Goal: Task Accomplishment & Management: Complete application form

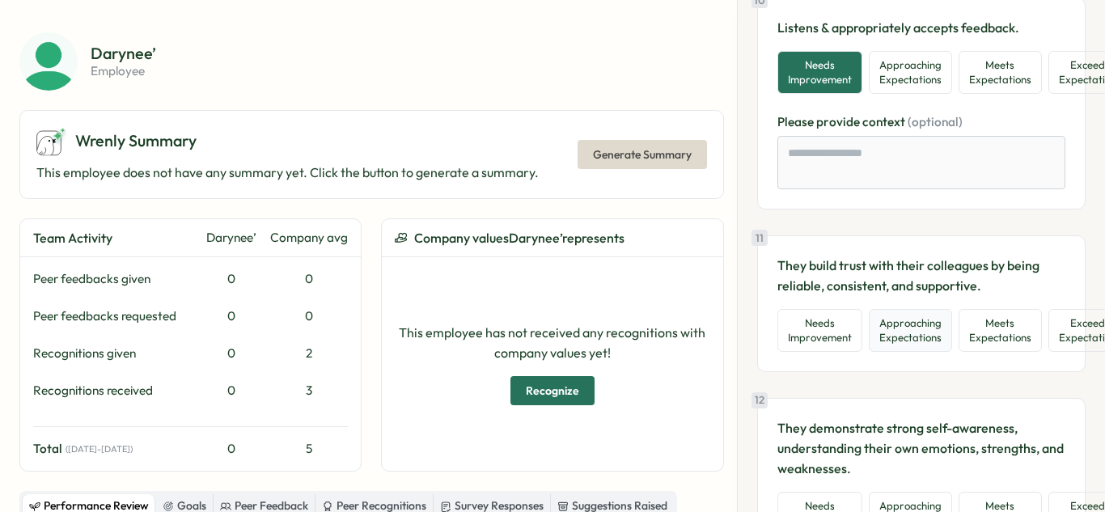
scroll to position [2381, 0]
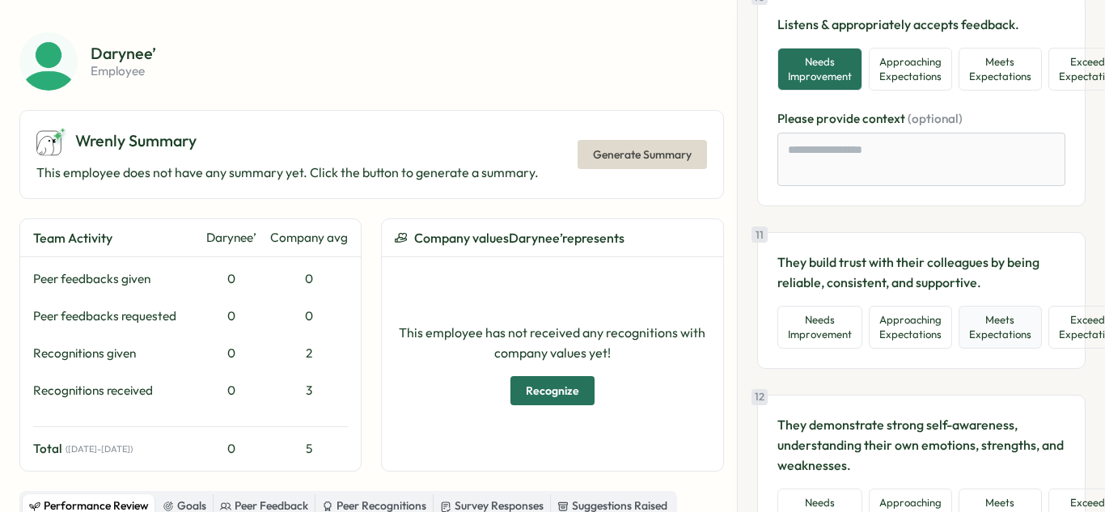
click at [1012, 332] on button "Meets Expectations" at bounding box center [999, 327] width 83 height 43
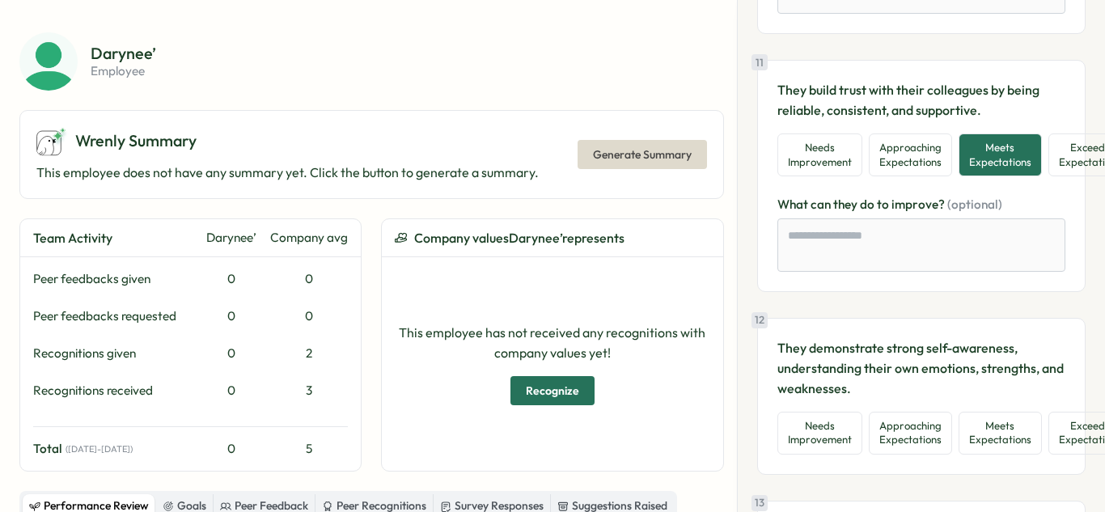
scroll to position [2582, 0]
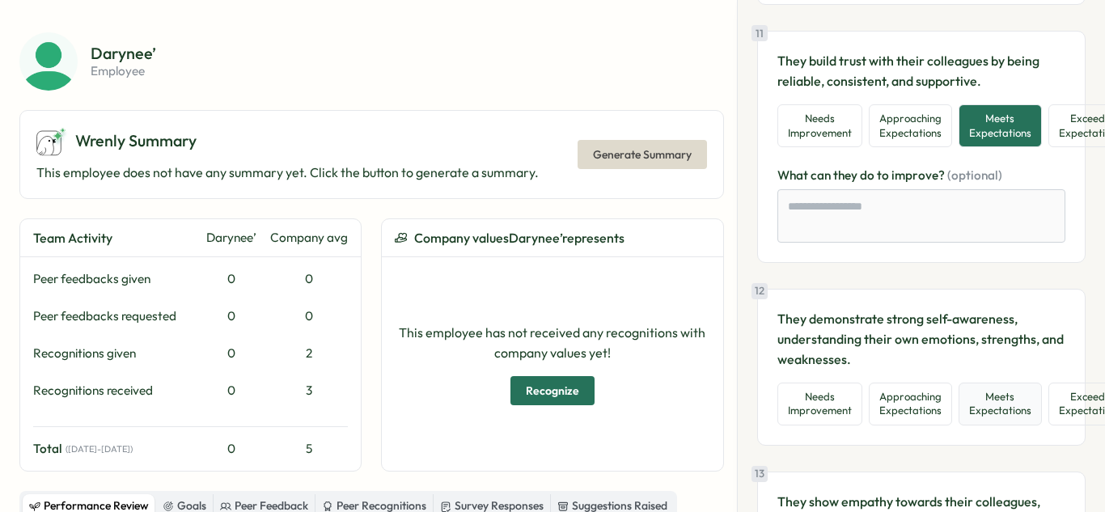
click at [989, 400] on button "Meets Expectations" at bounding box center [999, 403] width 83 height 43
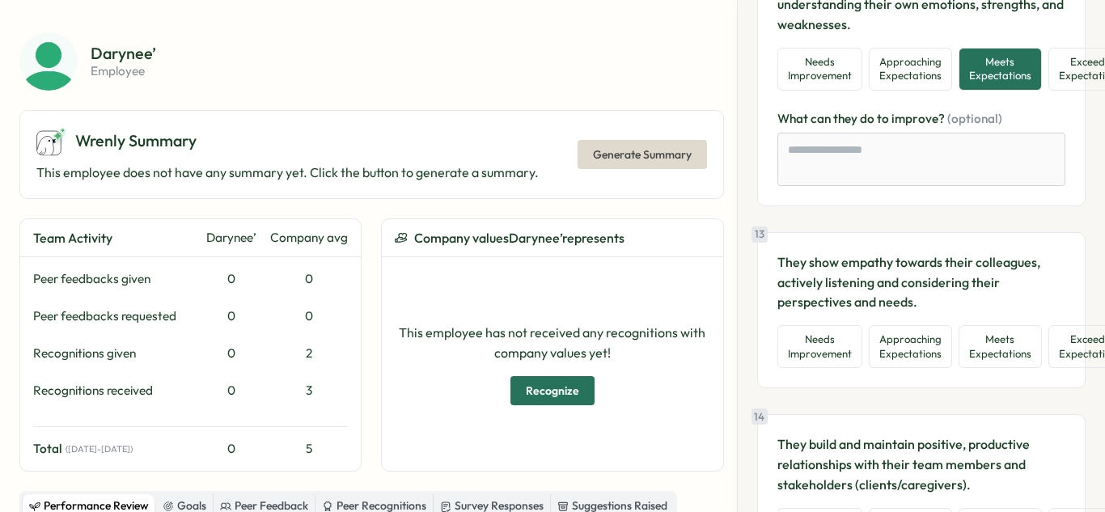
scroll to position [2929, 0]
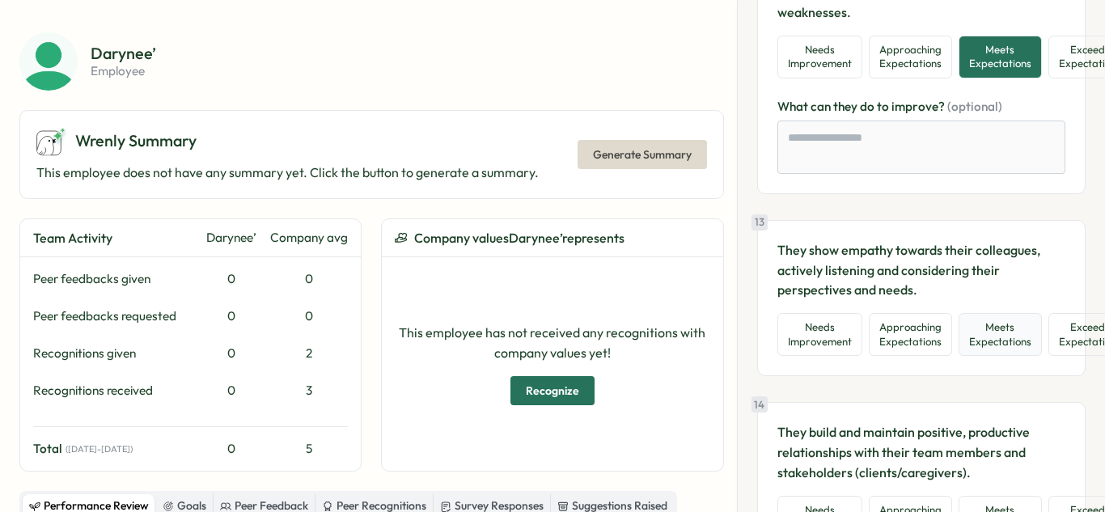
click at [991, 336] on button "Meets Expectations" at bounding box center [999, 334] width 83 height 43
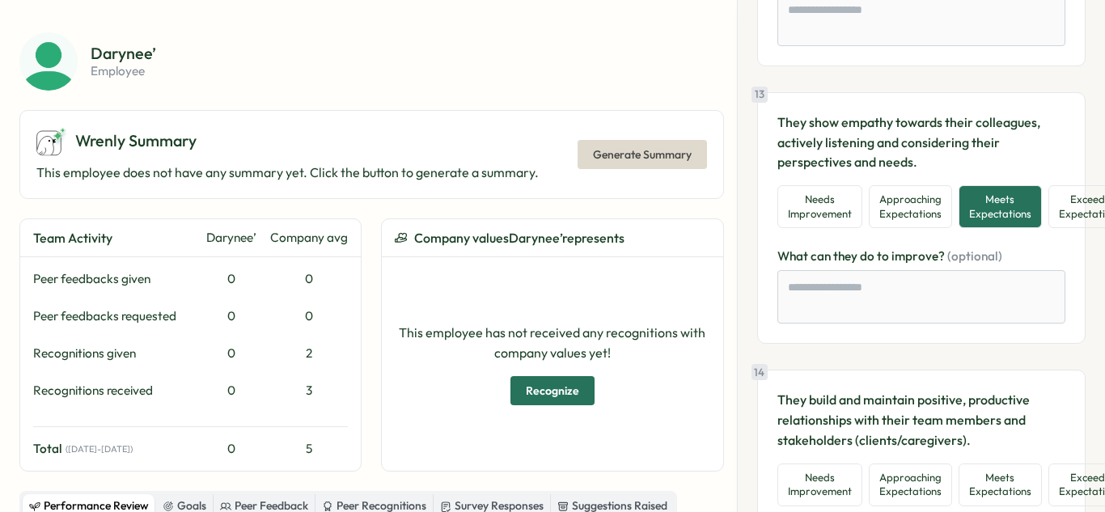
scroll to position [3111, 0]
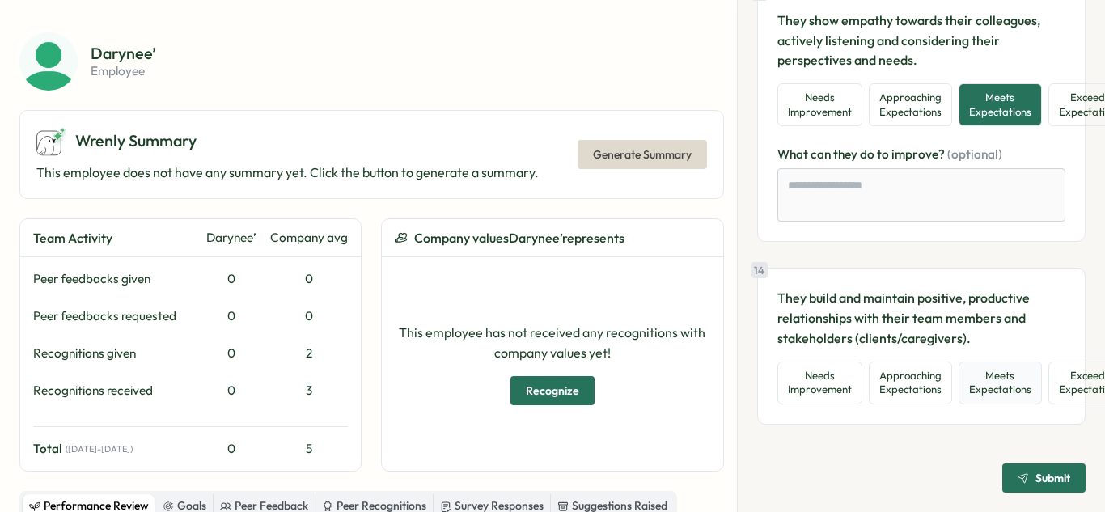
click at [976, 367] on button "Meets Expectations" at bounding box center [999, 382] width 83 height 43
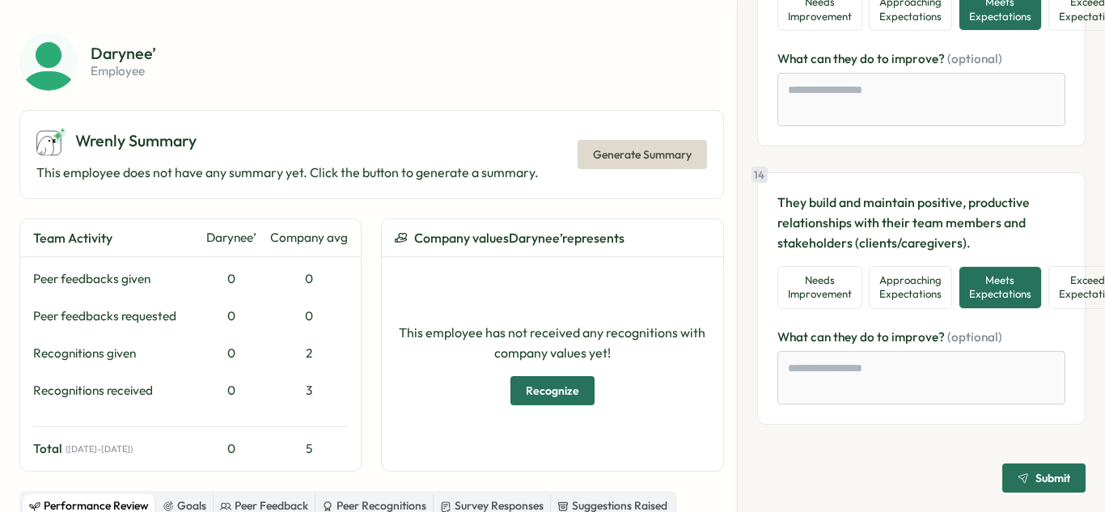
scroll to position [3262, 0]
drag, startPoint x: 1033, startPoint y: 463, endPoint x: 924, endPoint y: 392, distance: 130.3
click at [1035, 472] on span "Submit" at bounding box center [1052, 477] width 35 height 11
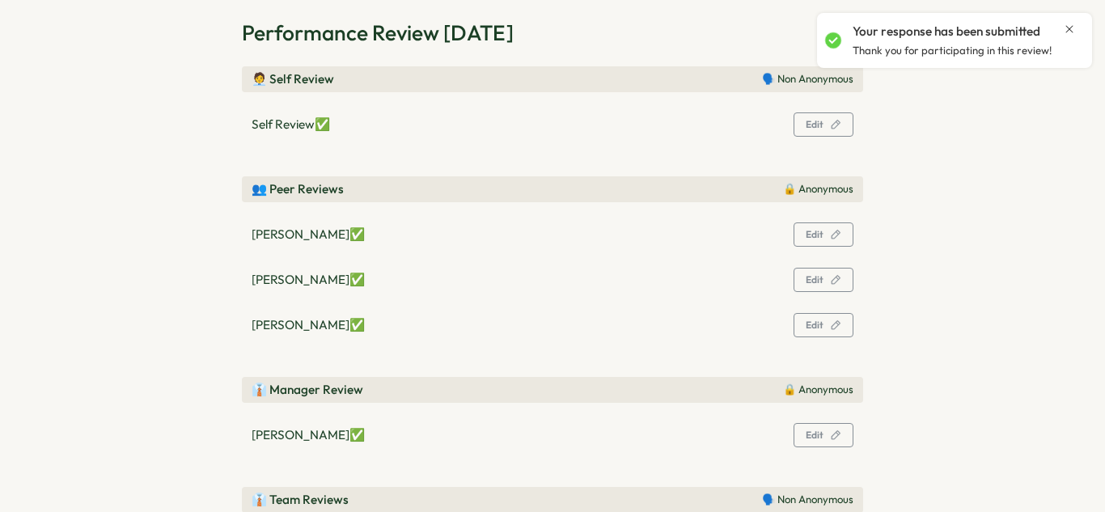
scroll to position [63, 0]
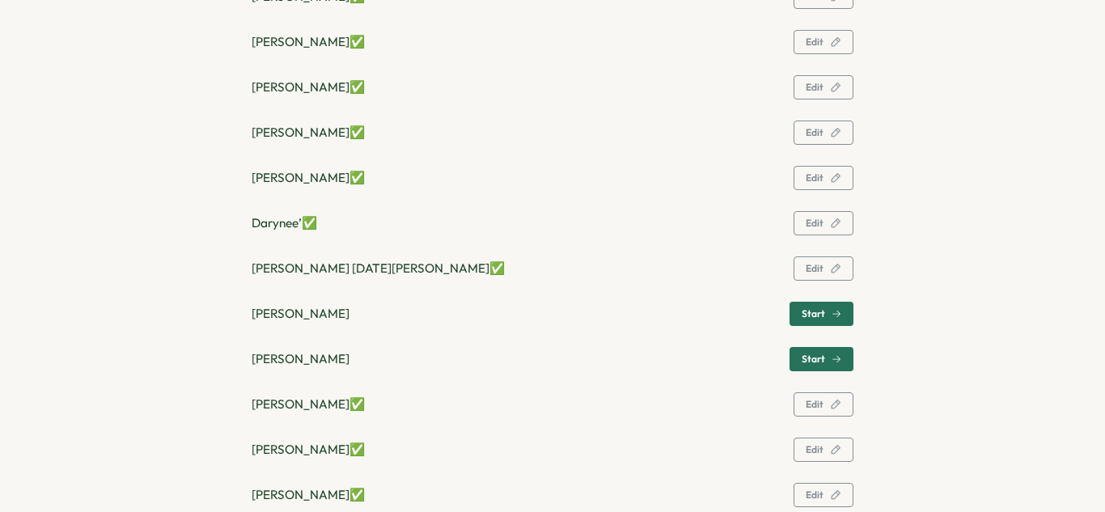
scroll to position [793, 0]
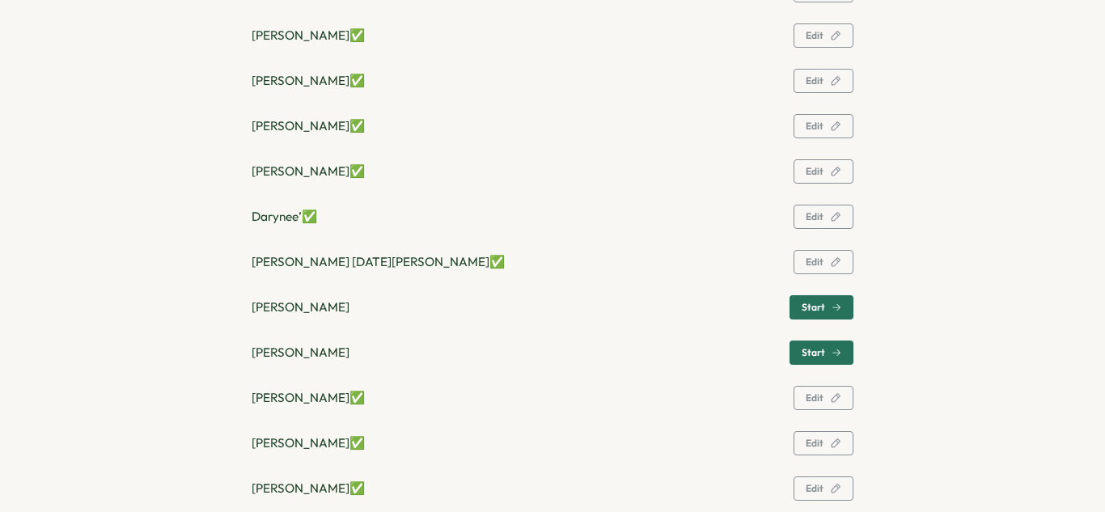
click at [803, 305] on span "Start" at bounding box center [812, 307] width 23 height 10
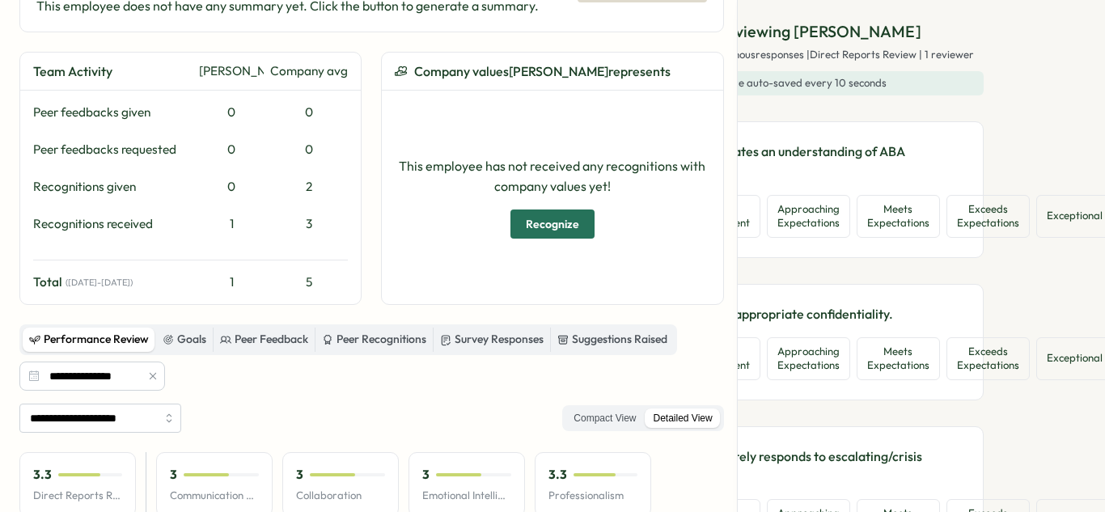
scroll to position [0, 115]
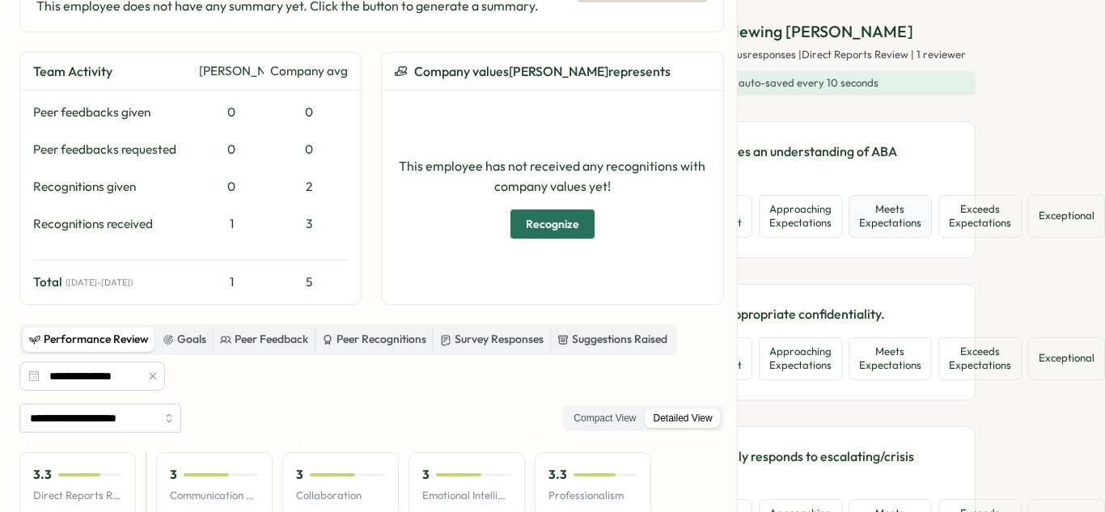
click at [901, 217] on button "Meets Expectations" at bounding box center [889, 216] width 83 height 43
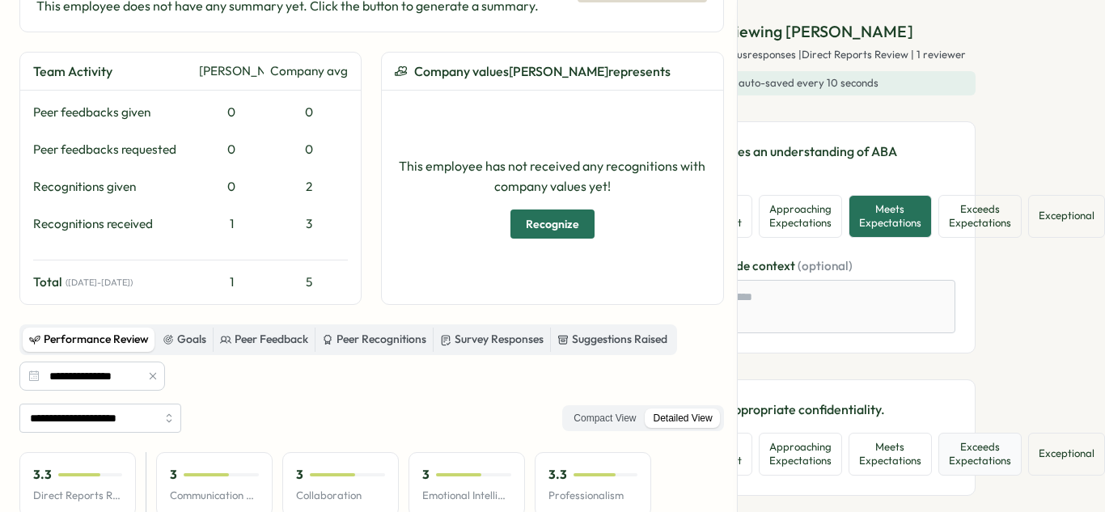
click at [1001, 450] on button "Exceeds Expectations" at bounding box center [979, 454] width 83 height 43
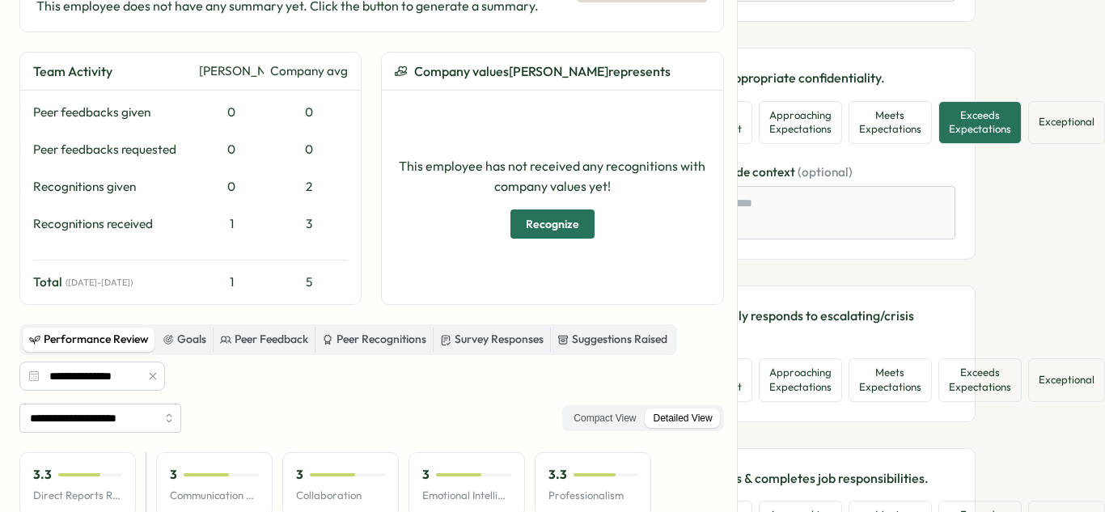
scroll to position [332, 115]
click at [978, 371] on button "Exceeds Expectations" at bounding box center [979, 379] width 83 height 43
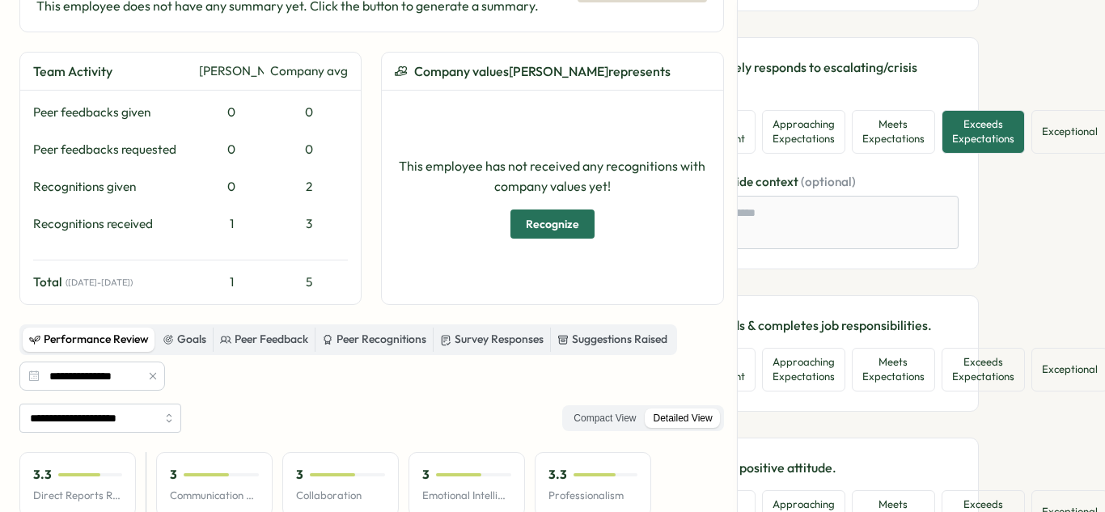
scroll to position [580, 115]
click at [1065, 366] on button "Exceptional" at bounding box center [1066, 369] width 77 height 43
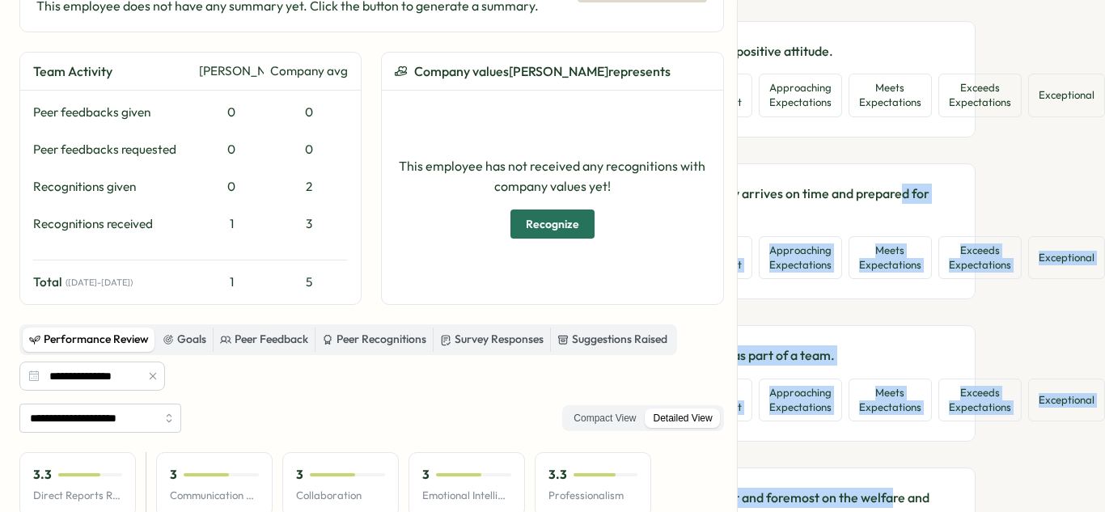
drag, startPoint x: 898, startPoint y: 502, endPoint x: 885, endPoint y: 504, distance: 12.2
click at [885, 504] on div "Reviewing [PERSON_NAME] 🗣️ Non Anonymous responses | Direct Reports Review | 1 …" at bounding box center [921, 256] width 368 height 512
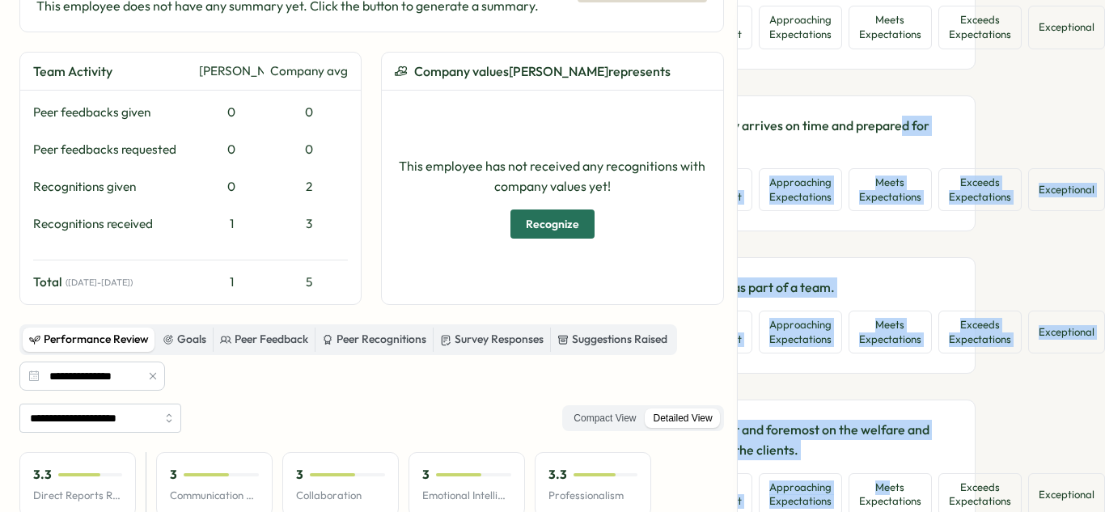
click at [1014, 239] on div "Reviewing [PERSON_NAME] 🗣️ Non Anonymous responses | Direct Reports Review | 1 …" at bounding box center [921, 256] width 368 height 512
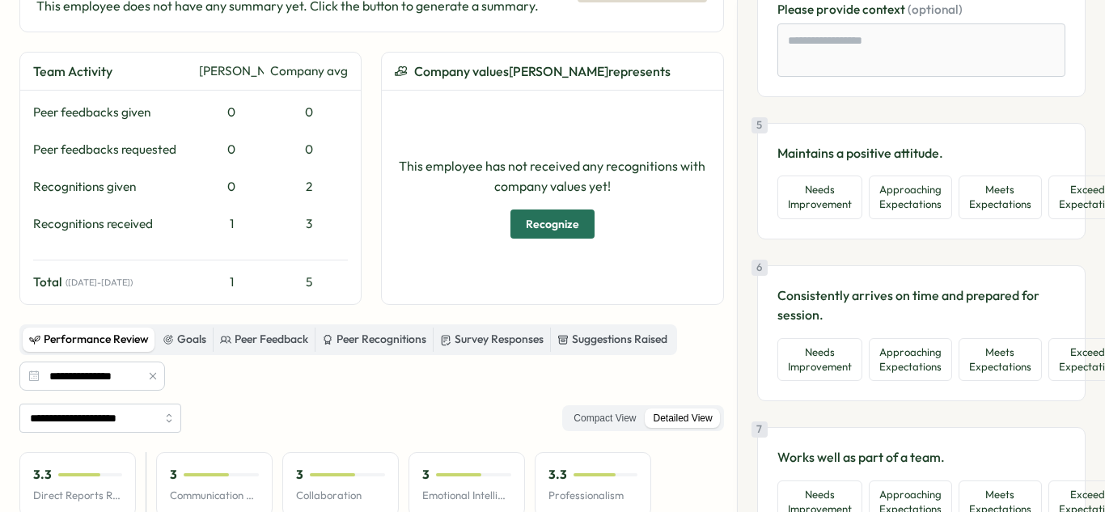
scroll to position [987, 0]
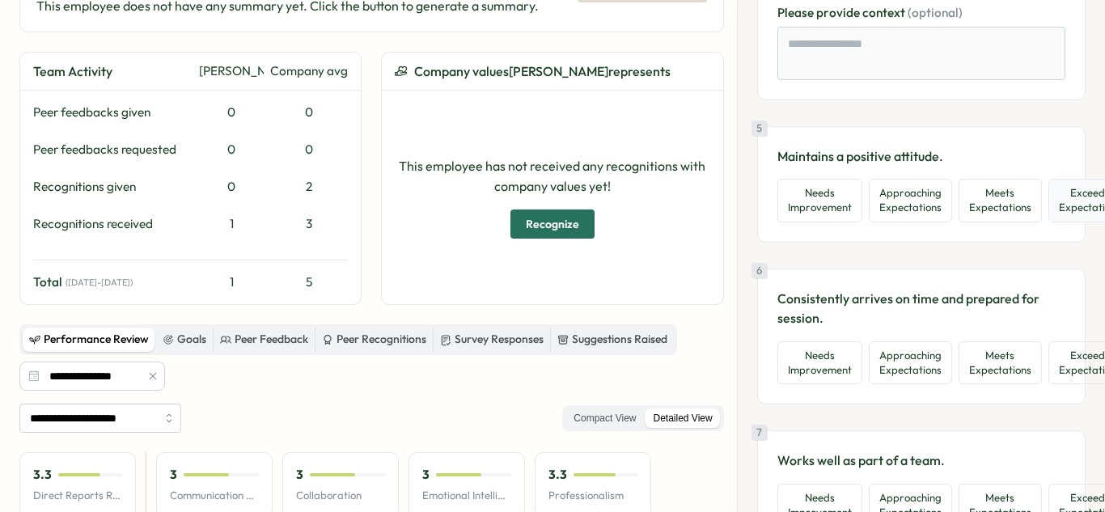
click at [1076, 208] on button "Exceeds Expectations" at bounding box center [1089, 200] width 83 height 43
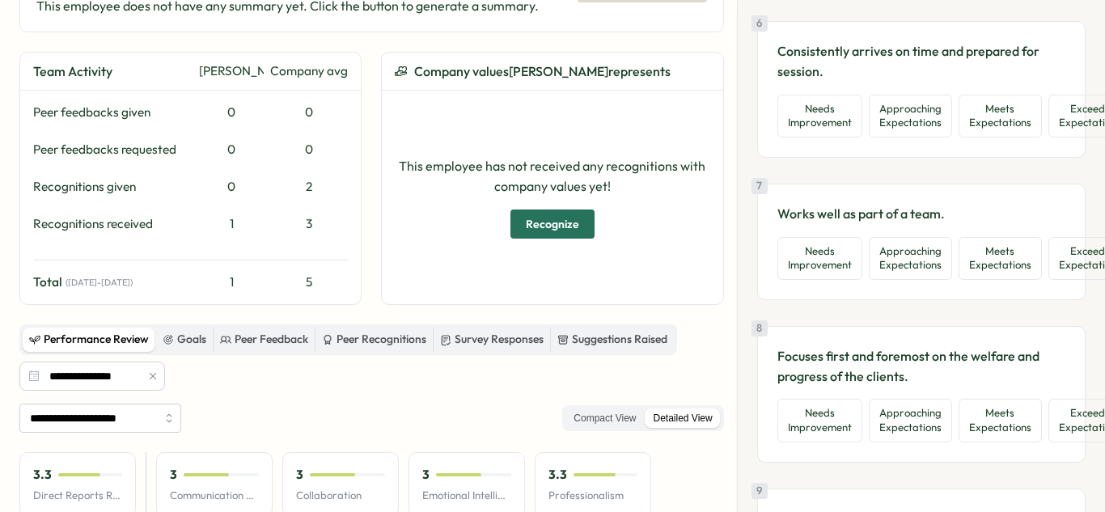
scroll to position [1354, 0]
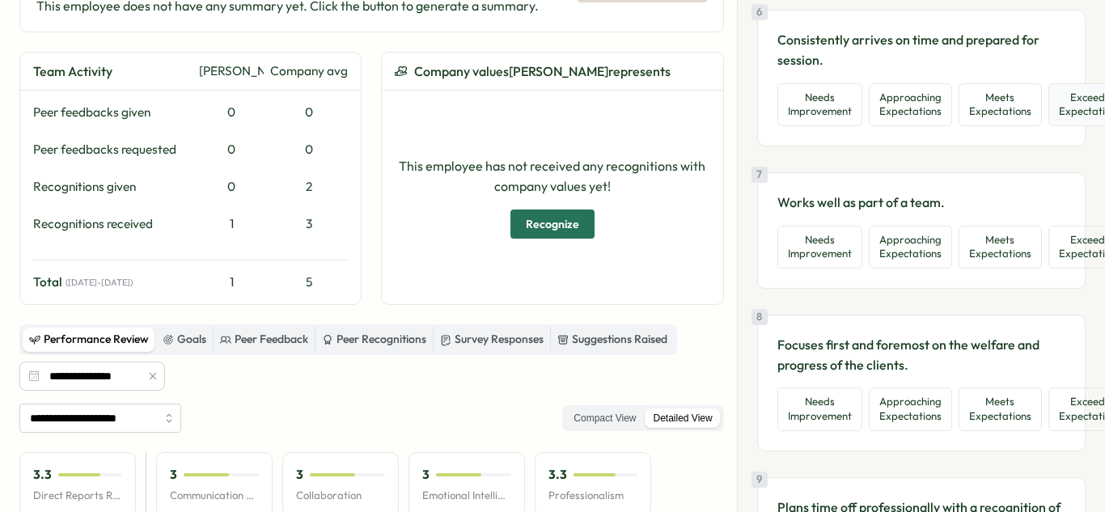
click at [1056, 109] on button "Exceeds Expectations" at bounding box center [1089, 104] width 83 height 43
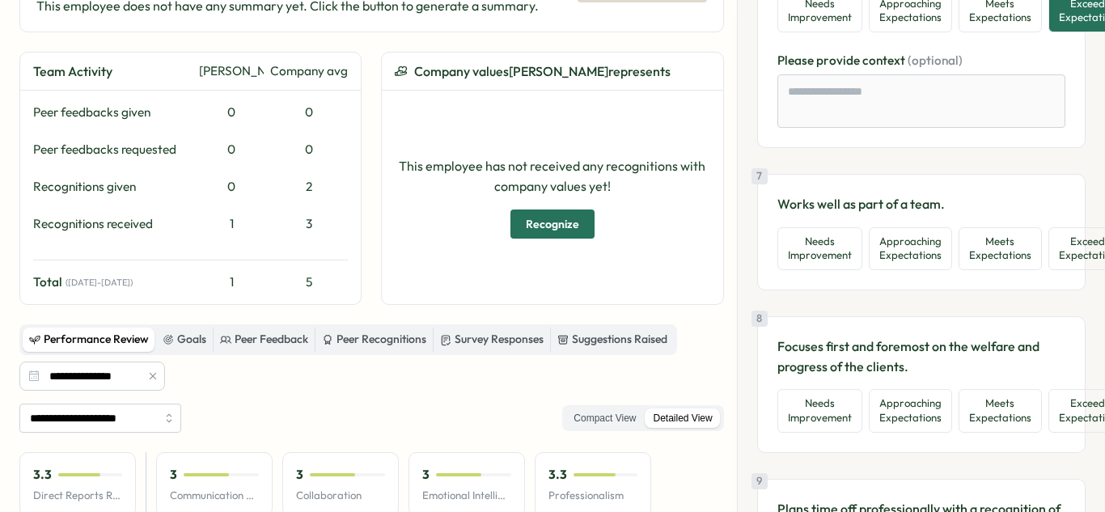
scroll to position [1470, 0]
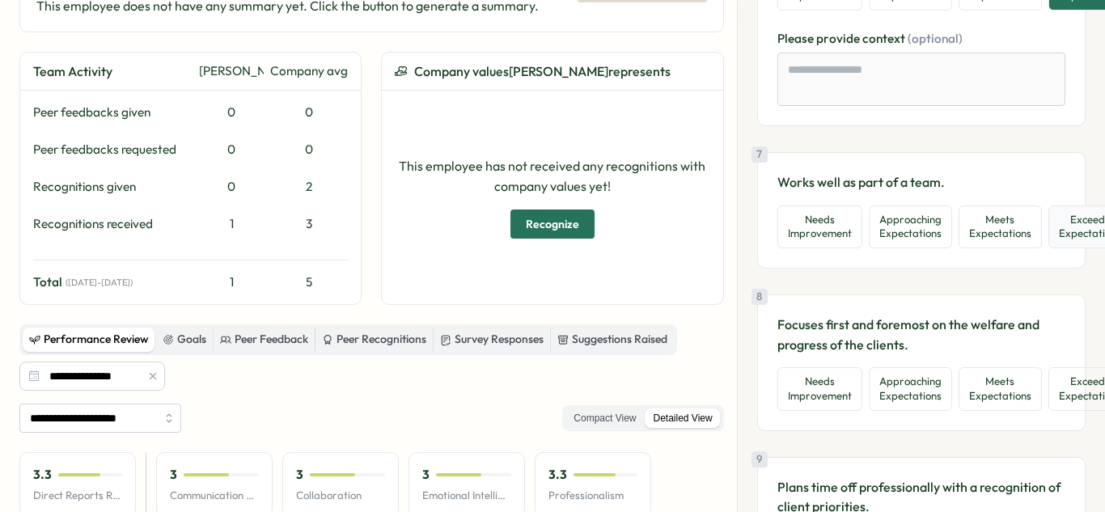
click at [1086, 228] on button "Exceeds Expectations" at bounding box center [1089, 226] width 83 height 43
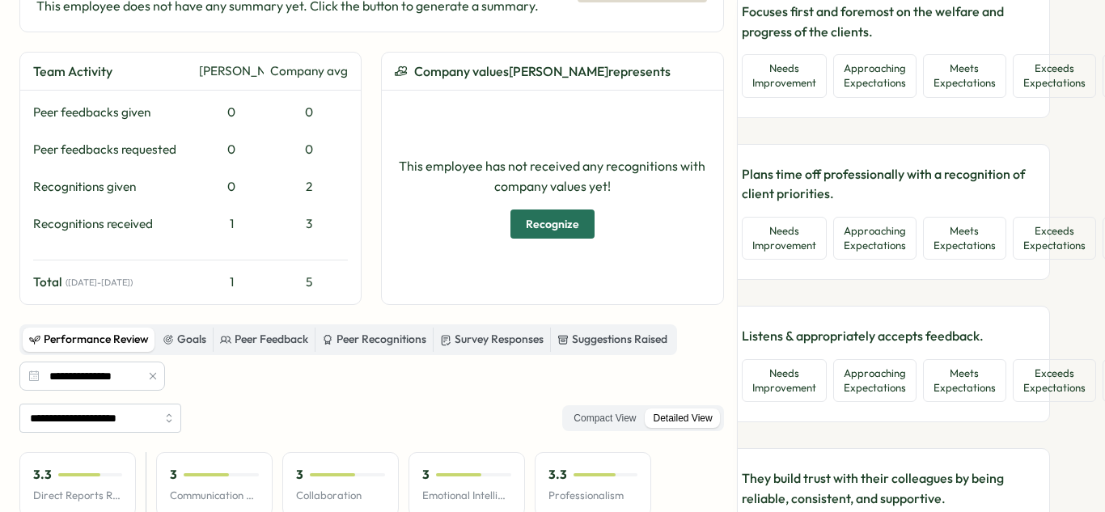
scroll to position [1880, 36]
click at [936, 249] on button "Meets Expectations" at bounding box center [964, 236] width 83 height 43
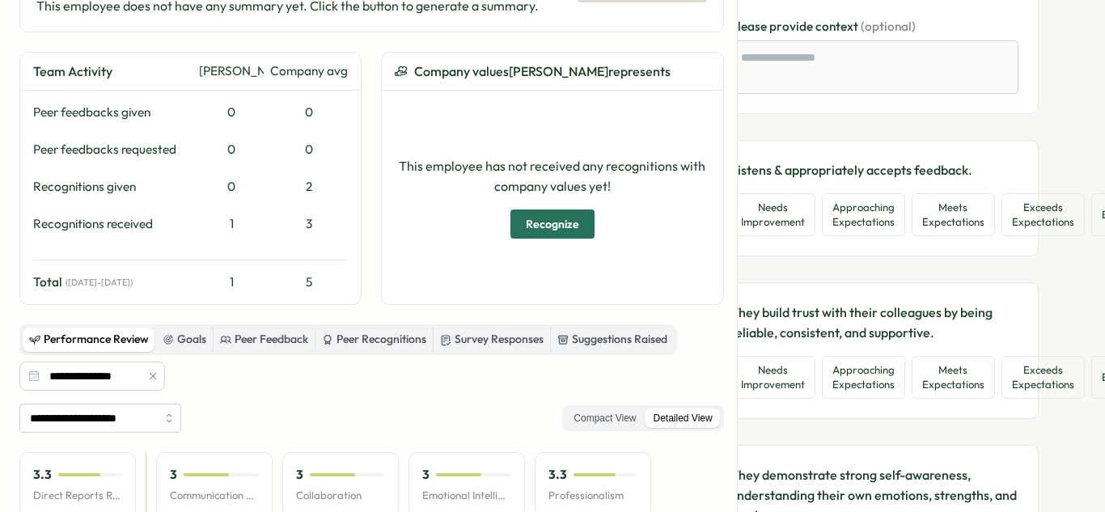
scroll to position [2140, 115]
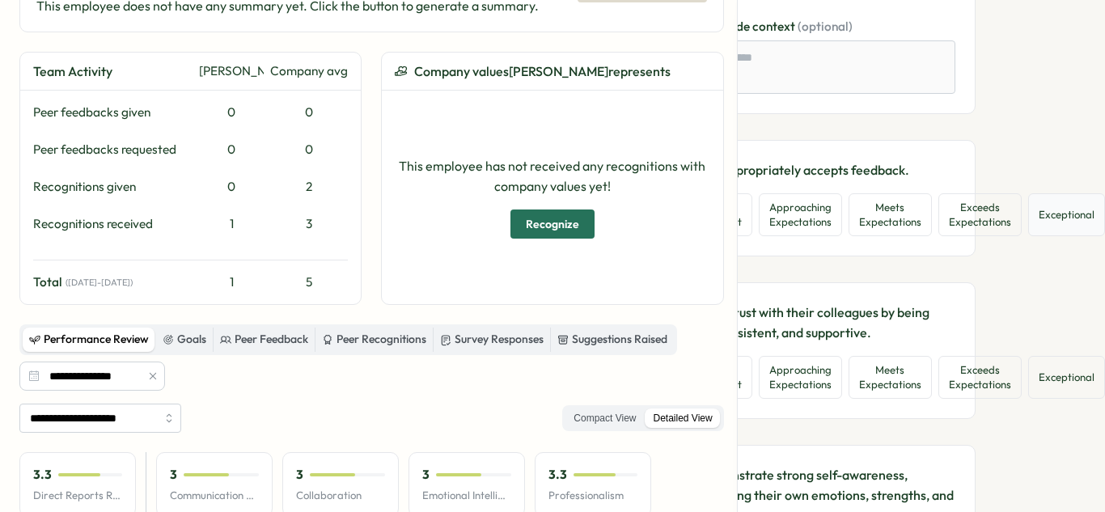
click at [1058, 217] on button "Exceptional" at bounding box center [1066, 214] width 77 height 43
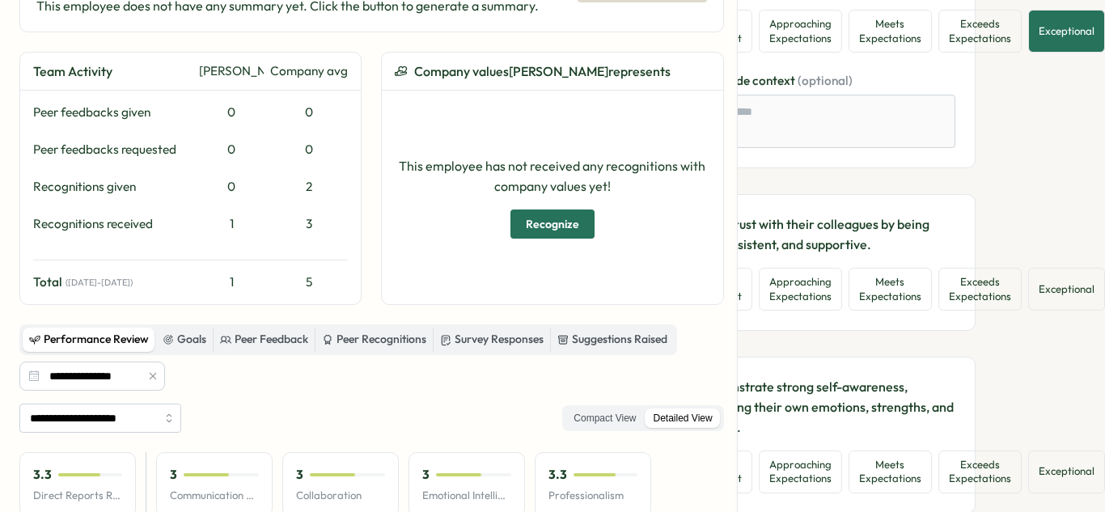
scroll to position [2326, 115]
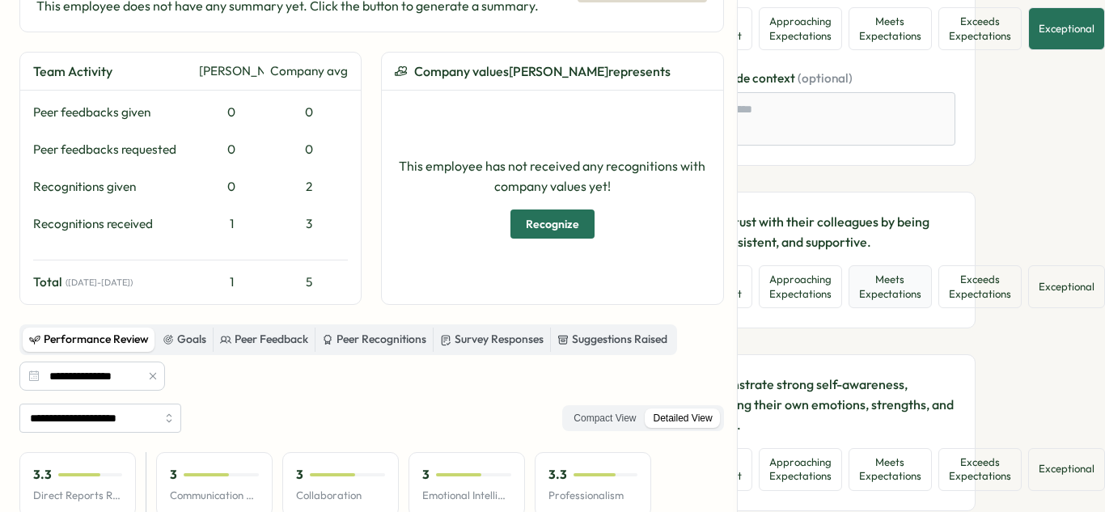
click at [891, 295] on button "Meets Expectations" at bounding box center [889, 286] width 83 height 43
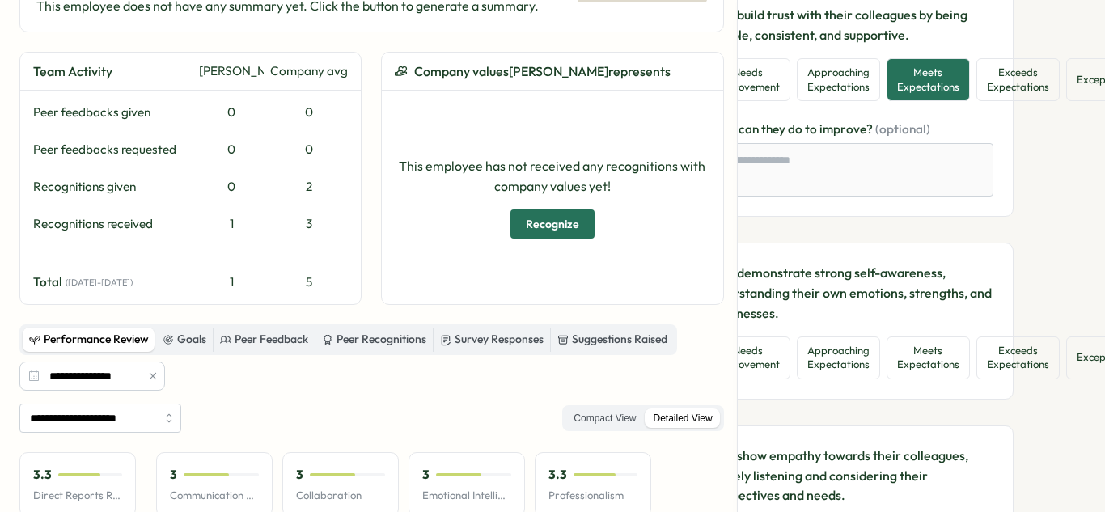
scroll to position [2533, 115]
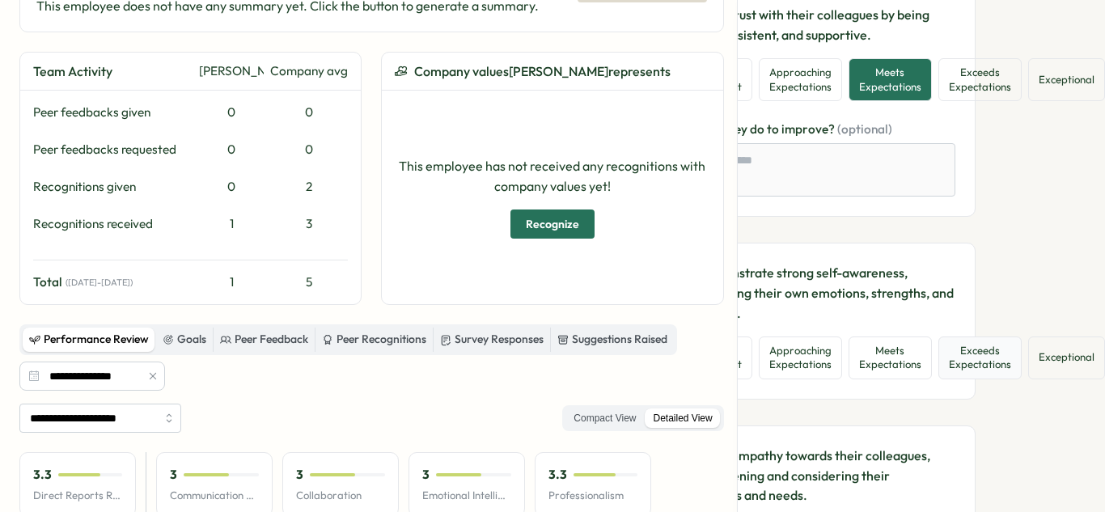
click at [972, 370] on button "Exceeds Expectations" at bounding box center [979, 357] width 83 height 43
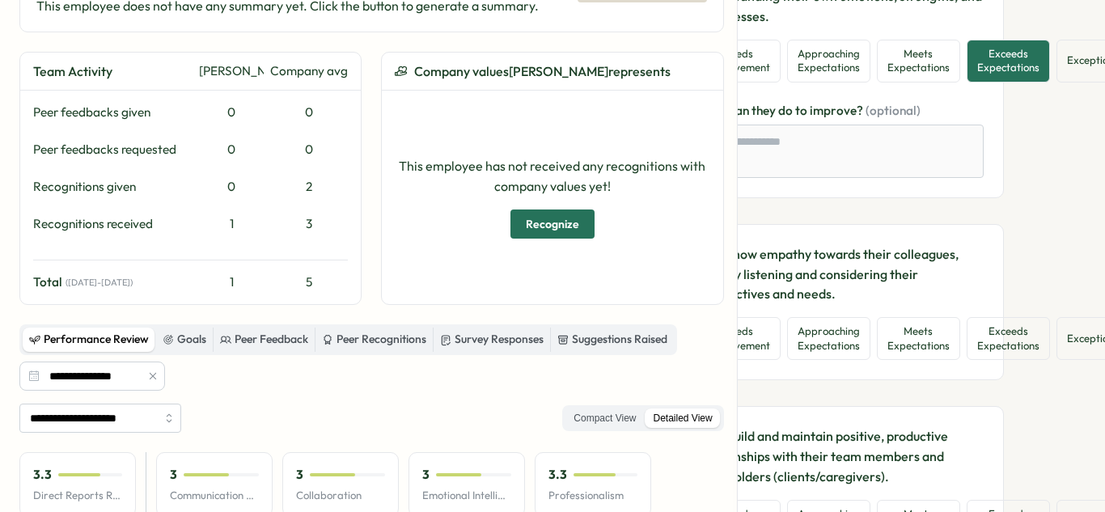
scroll to position [2829, 115]
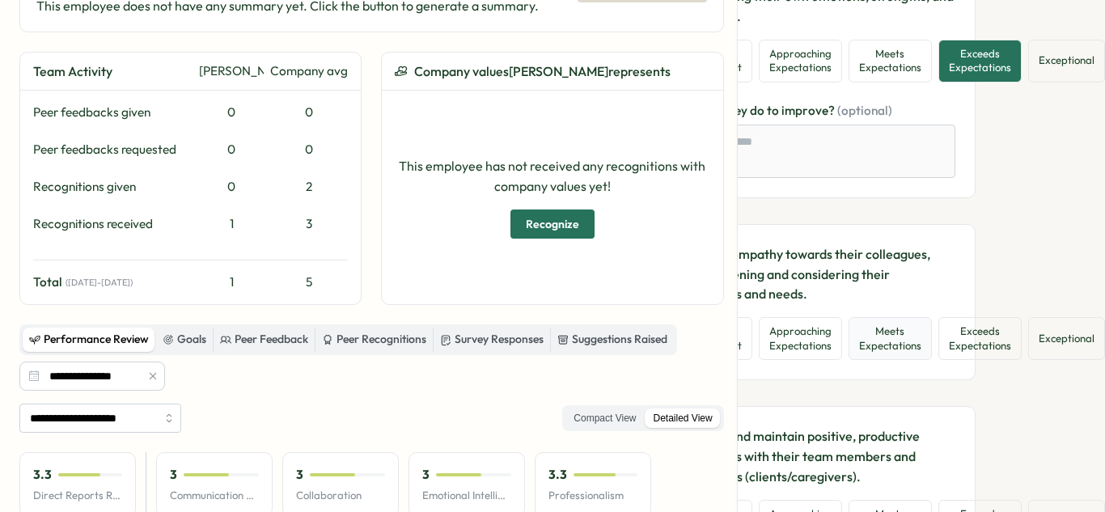
click at [895, 353] on button "Meets Expectations" at bounding box center [889, 338] width 83 height 43
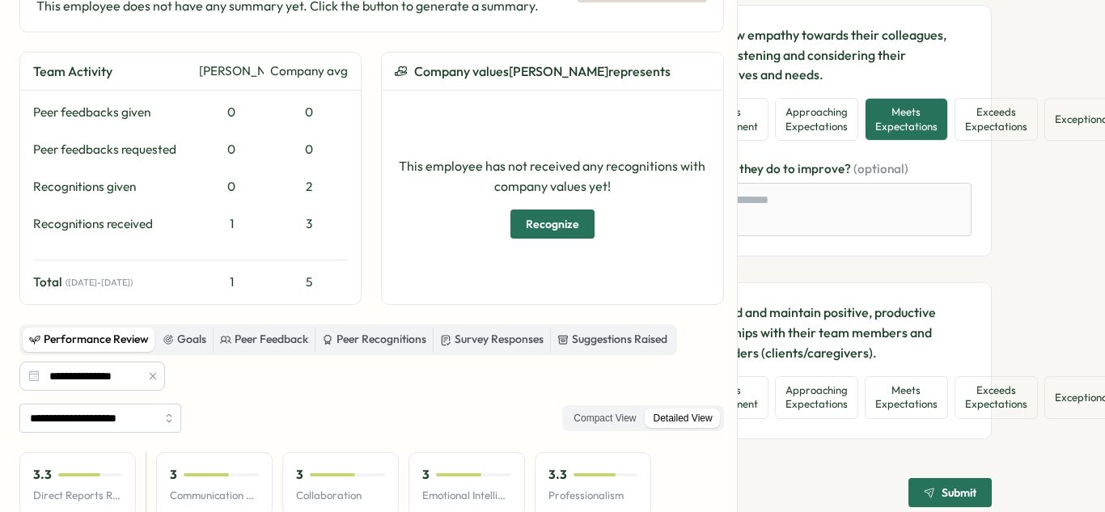
scroll to position [3048, 115]
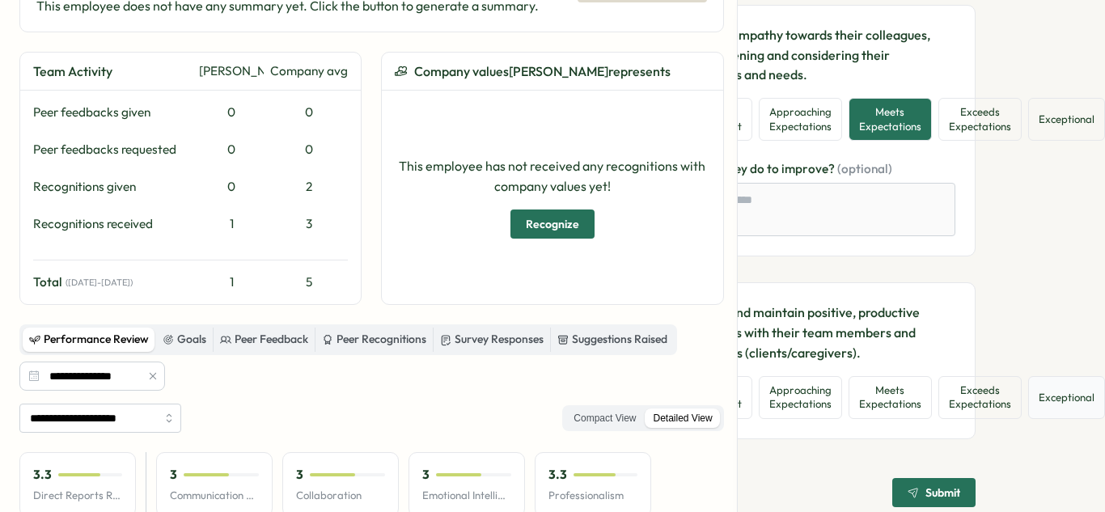
click at [1046, 399] on button "Exceptional" at bounding box center [1066, 397] width 77 height 43
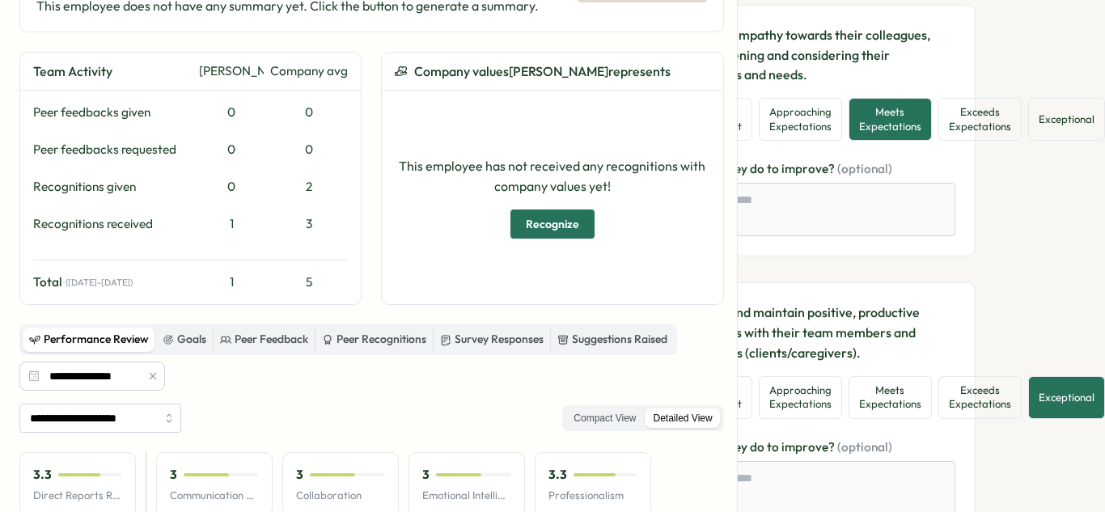
scroll to position [3167, 115]
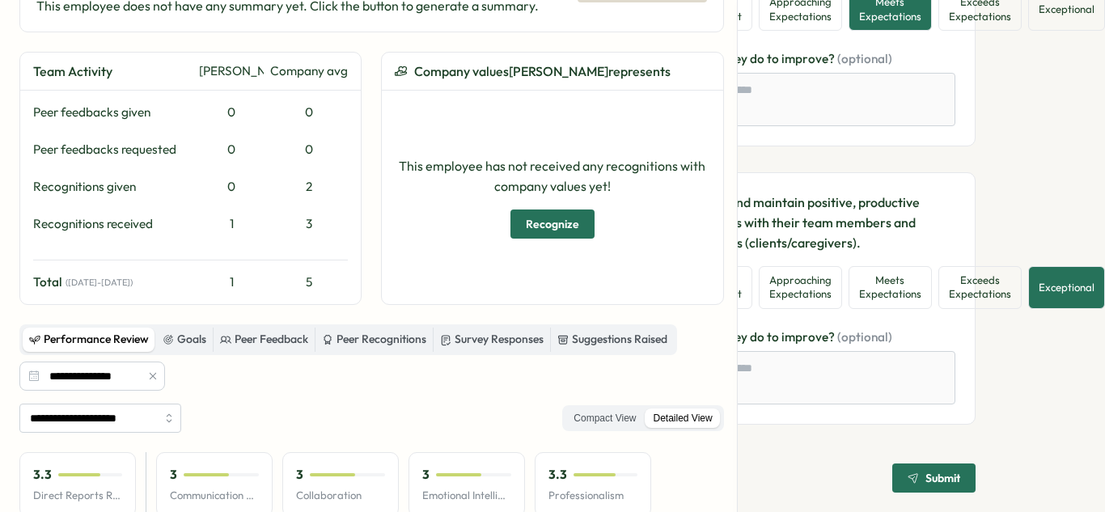
click at [914, 464] on span "Submit" at bounding box center [933, 477] width 53 height 27
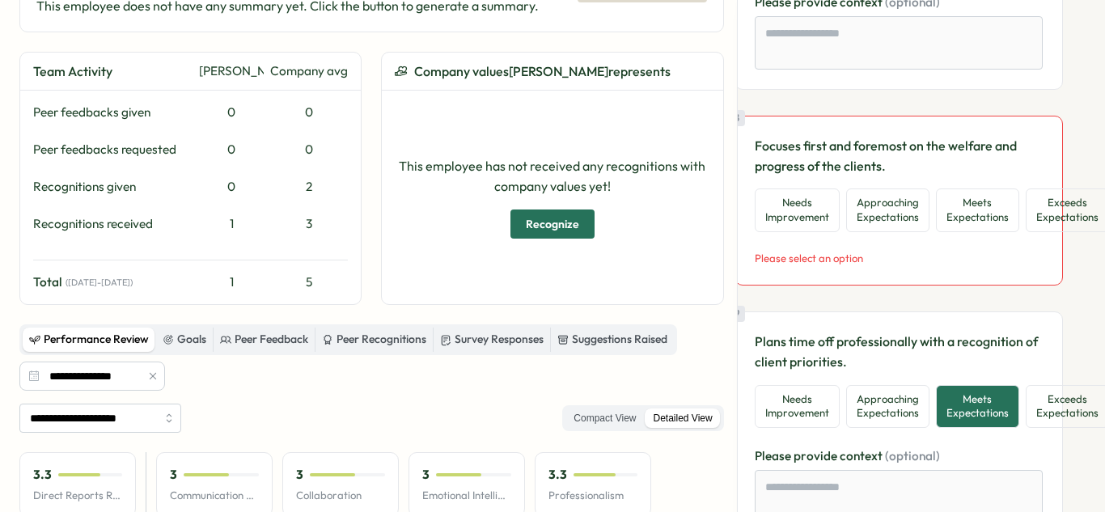
scroll to position [1693, 19]
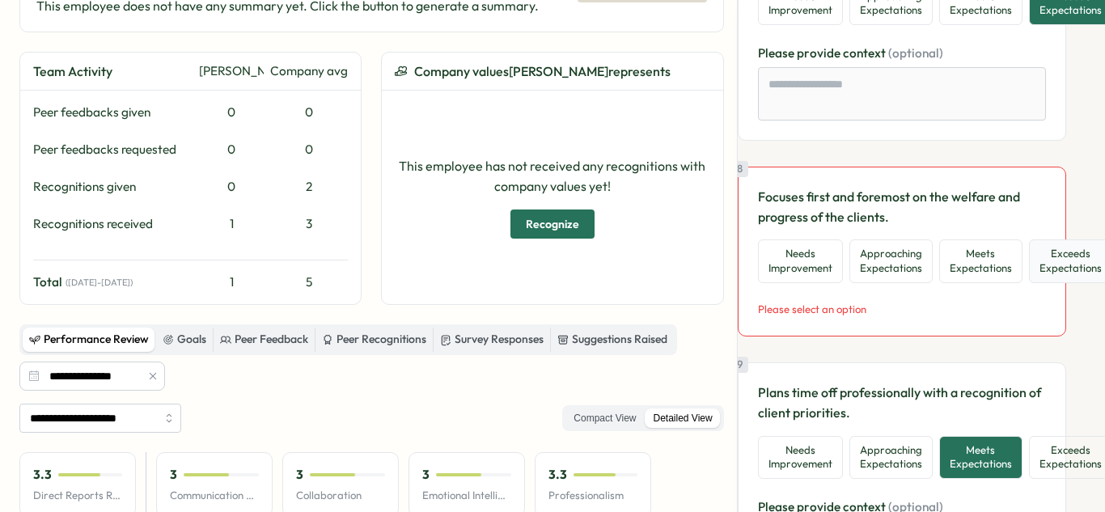
click at [1080, 269] on button "Exceeds Expectations" at bounding box center [1070, 260] width 83 height 43
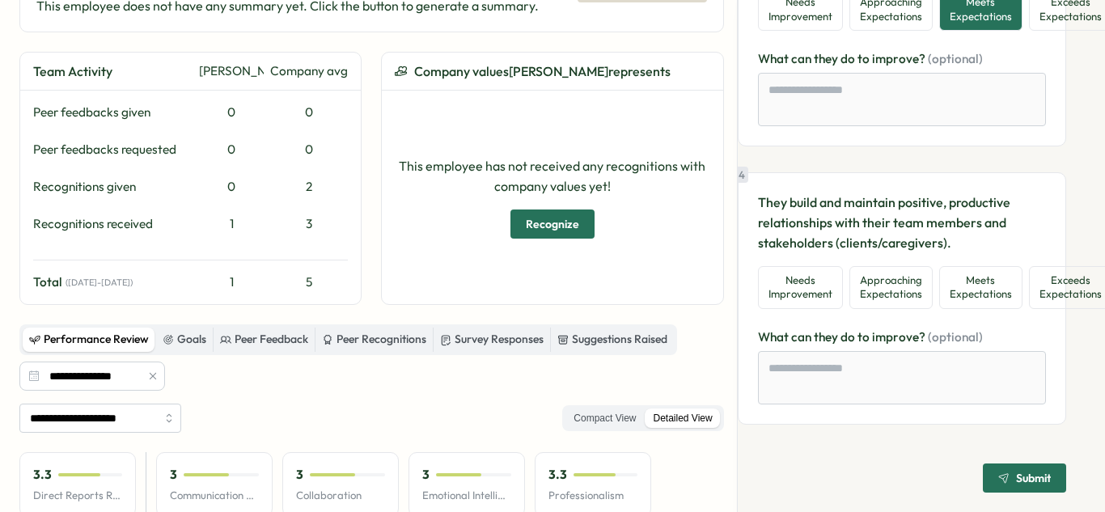
scroll to position [3262, 19]
click at [1016, 472] on span "Submit" at bounding box center [1033, 477] width 35 height 11
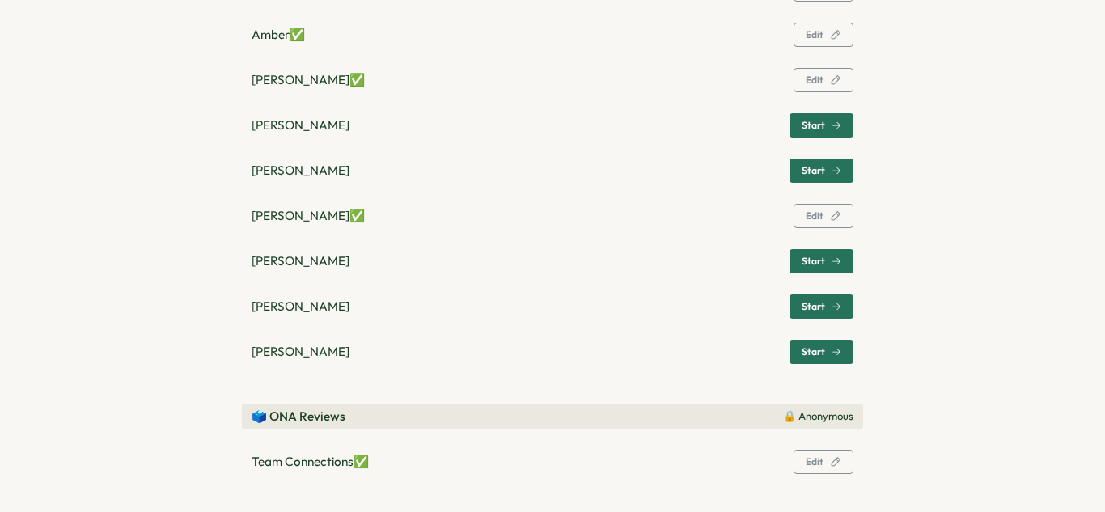
scroll to position [1329, 0]
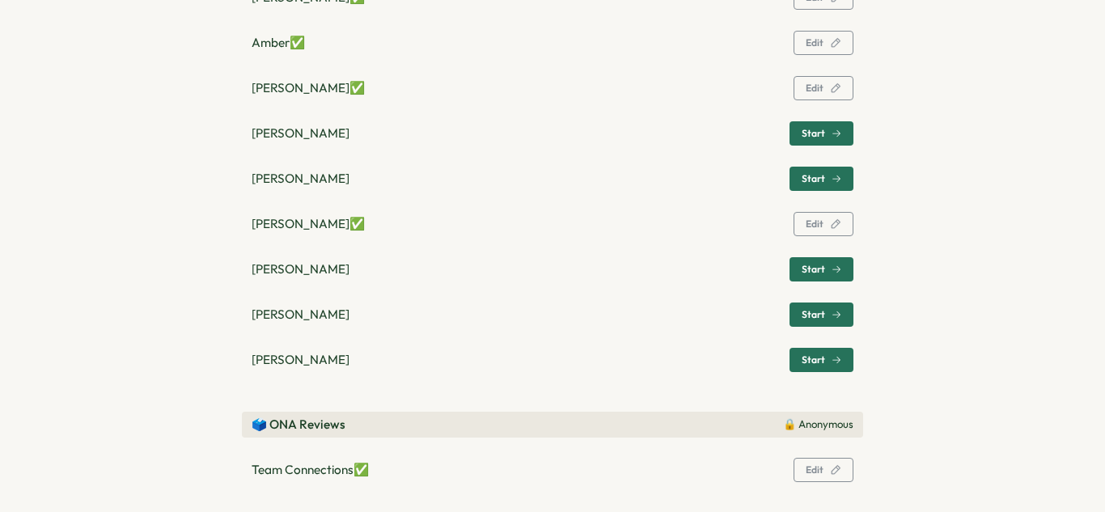
click at [806, 133] on span "Start" at bounding box center [812, 134] width 23 height 10
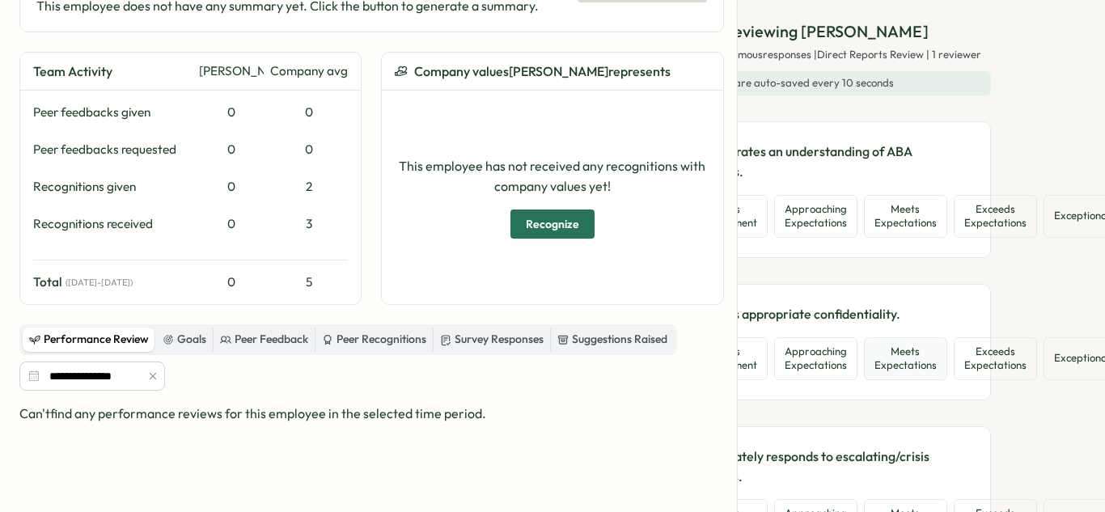
scroll to position [0, 92]
click at [987, 226] on button "Exceeds Expectations" at bounding box center [997, 216] width 83 height 43
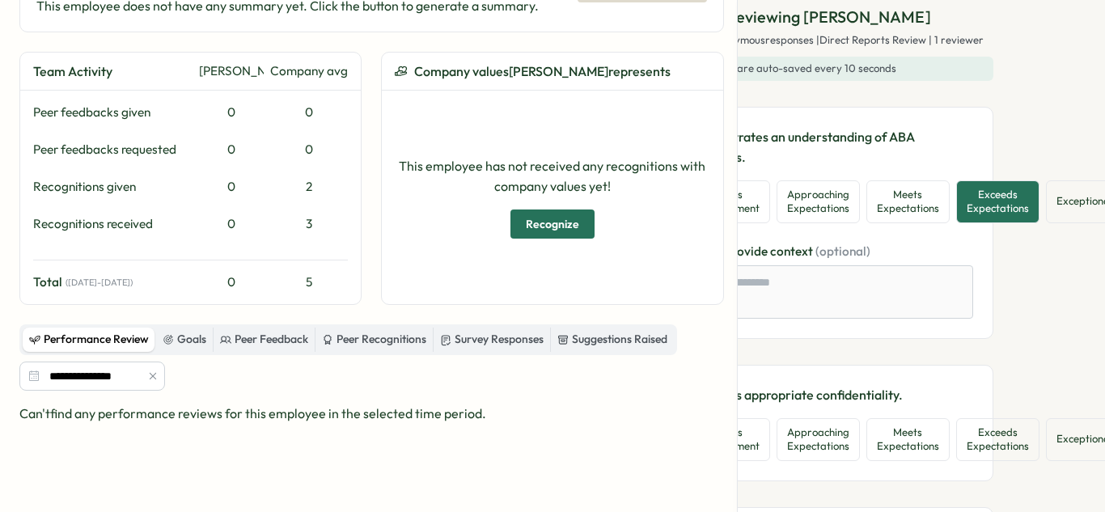
scroll to position [16, 92]
type textarea "*"
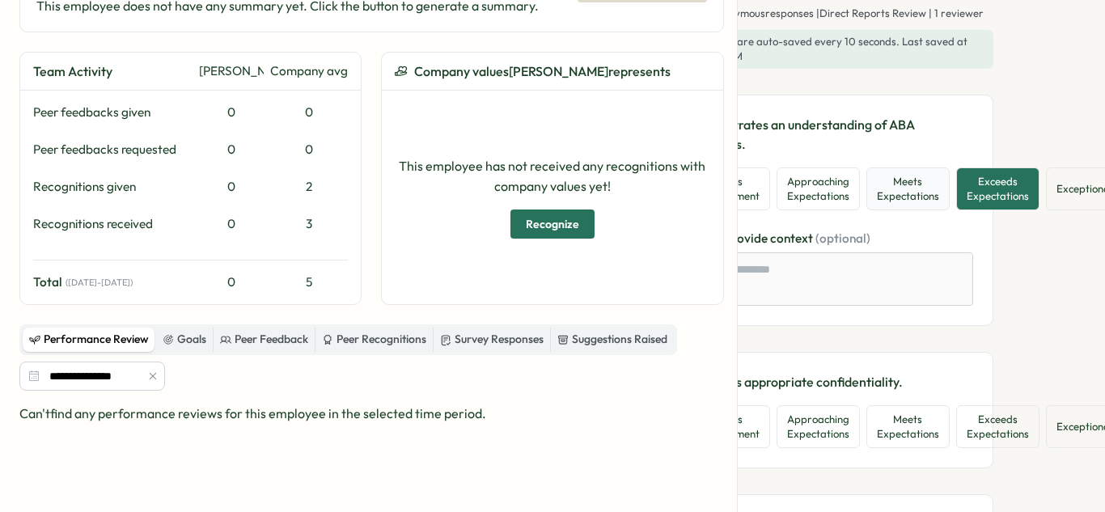
scroll to position [42, 92]
